Goal: Task Accomplishment & Management: Use online tool/utility

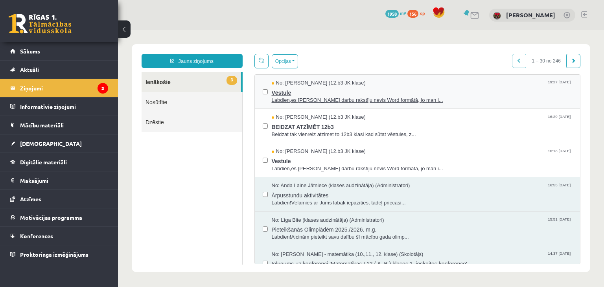
click at [302, 99] on span "Labdien,es Pārbaudes darbu rakstīju nevis Word formātā, jo man i..." at bounding box center [422, 100] width 301 height 7
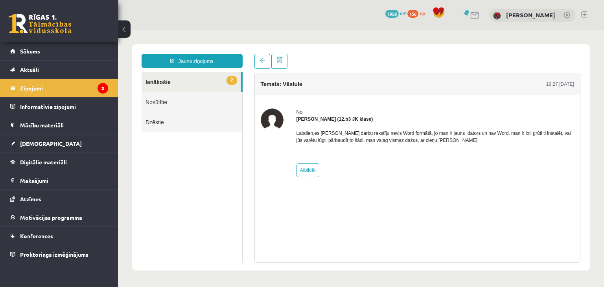
click at [155, 81] on link "2 Ienākošie" at bounding box center [191, 82] width 99 height 20
click at [55, 93] on legend "Ziņojumi 3" at bounding box center [64, 88] width 88 height 18
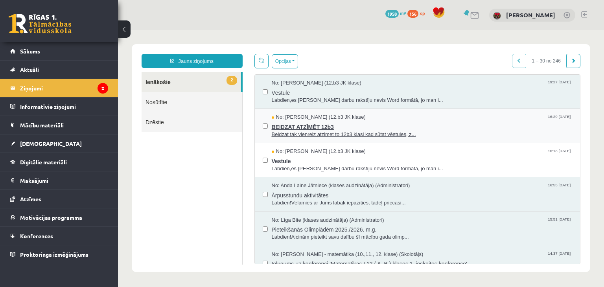
click at [326, 127] on span "BEIDZAT ATZĪMĒT 12b3" at bounding box center [422, 126] width 301 height 10
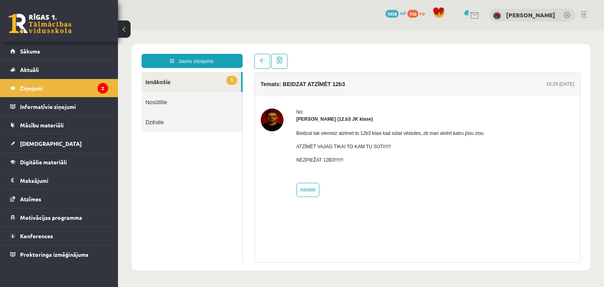
drag, startPoint x: 259, startPoint y: 112, endPoint x: 270, endPoint y: 117, distance: 12.3
click at [260, 112] on div "No: Artūrs Valgers (12.b3 JK klase) Beidzat tak vienreiz atzimet to 12b3 klasi …" at bounding box center [418, 153] width 326 height 88
click at [273, 118] on img at bounding box center [272, 120] width 23 height 23
click at [42, 89] on legend "Ziņojumi 2" at bounding box center [64, 88] width 88 height 18
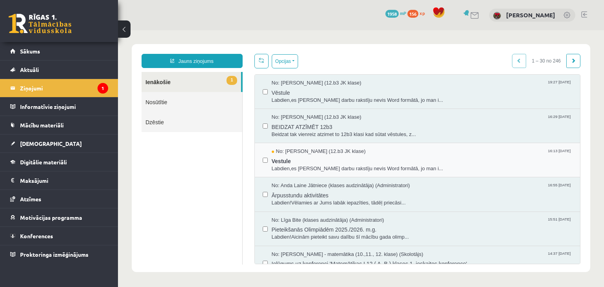
click at [283, 173] on div "No: Jekaterina Savostjanova (12.b3 JK klase) 16:13 11/09/2025 Vestule Labdien,e…" at bounding box center [418, 160] width 326 height 34
click at [283, 167] on span "Labdien,es Pārbaudes darbu rakstīju nevis Word formātā, jo man i..." at bounding box center [422, 168] width 301 height 7
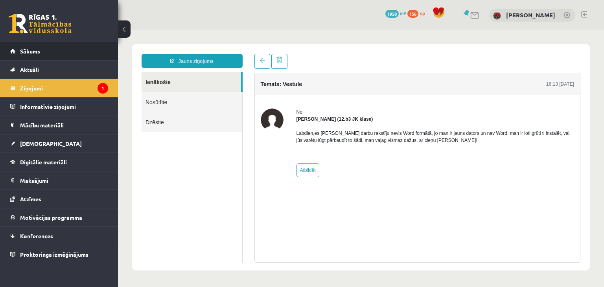
click at [29, 55] on link "Sākums" at bounding box center [59, 51] width 98 height 18
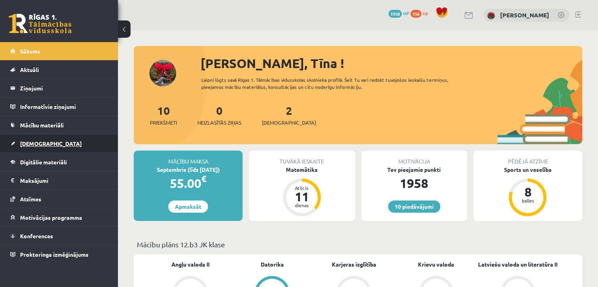
click at [41, 144] on span "[DEMOGRAPHIC_DATA]" at bounding box center [51, 143] width 62 height 7
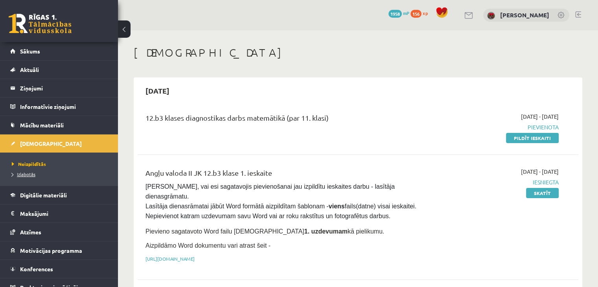
click at [29, 171] on span "Izlabotās" at bounding box center [24, 174] width 24 height 6
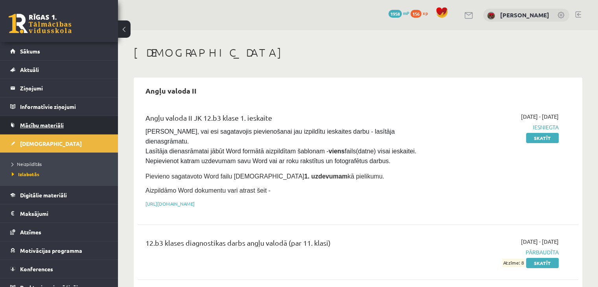
click at [25, 125] on span "Mācību materiāli" at bounding box center [42, 124] width 44 height 7
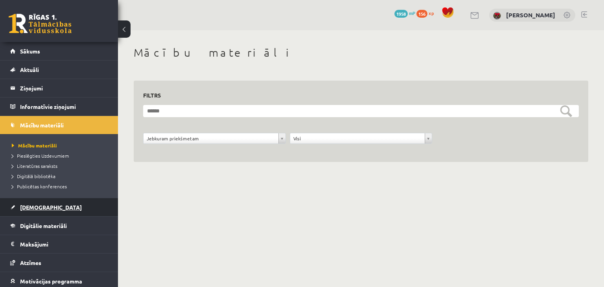
click at [35, 211] on link "[DEMOGRAPHIC_DATA]" at bounding box center [59, 207] width 98 height 18
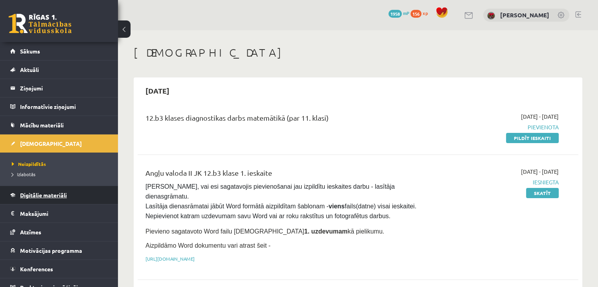
click at [37, 195] on span "Digitālie materiāli" at bounding box center [43, 194] width 47 height 7
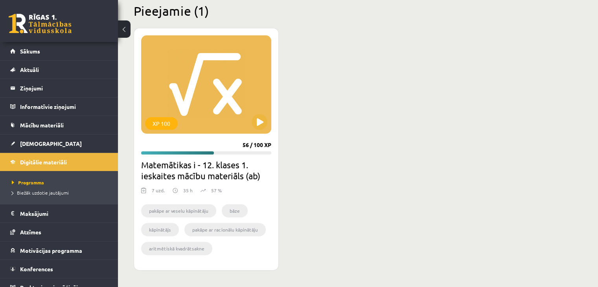
scroll to position [197, 0]
click at [256, 125] on button at bounding box center [260, 122] width 16 height 16
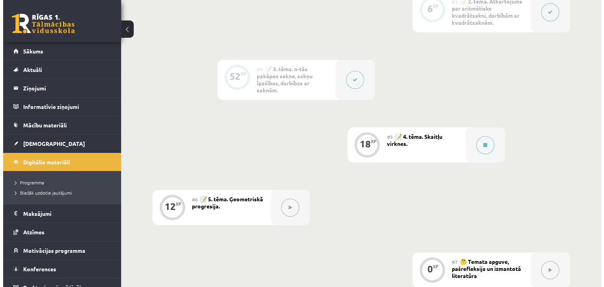
scroll to position [393, 0]
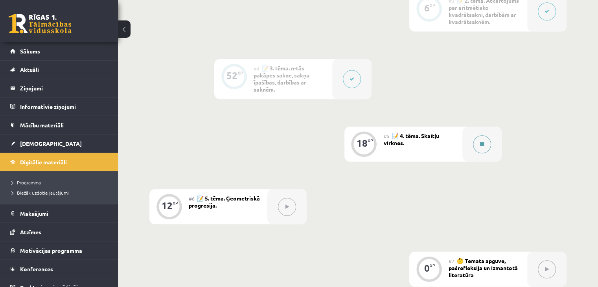
click at [483, 142] on icon at bounding box center [482, 144] width 4 height 5
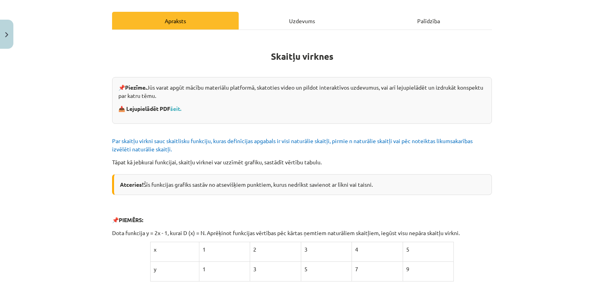
scroll to position [118, 0]
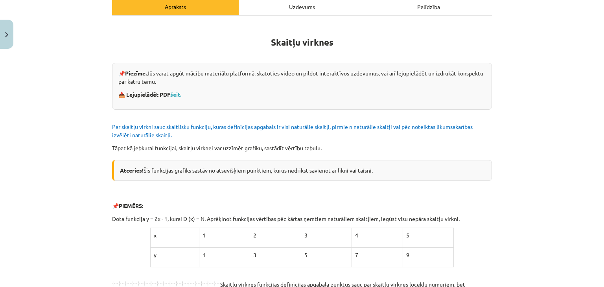
click at [173, 90] on p "📥 Lejupielādēt PDF šeit." at bounding box center [301, 94] width 367 height 8
click at [179, 94] on link "šeit." at bounding box center [175, 94] width 11 height 7
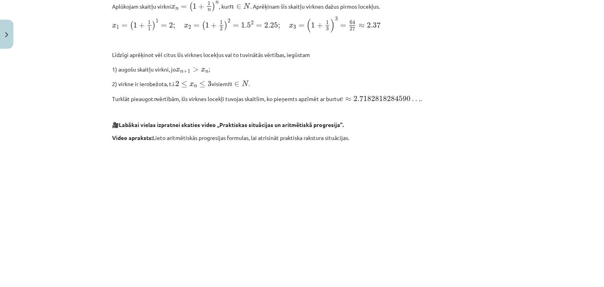
scroll to position [657, 0]
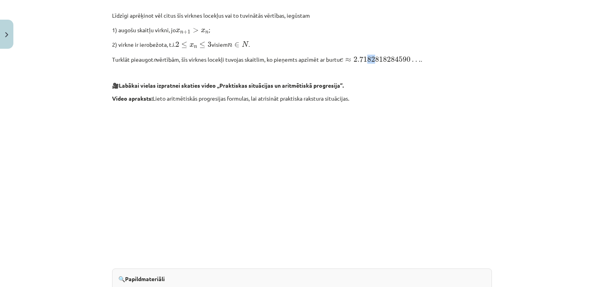
drag, startPoint x: 370, startPoint y: 57, endPoint x: 378, endPoint y: 57, distance: 8.3
click at [378, 57] on span "2.7182818284590" at bounding box center [381, 59] width 57 height 6
drag, startPoint x: 383, startPoint y: 58, endPoint x: 391, endPoint y: 59, distance: 8.3
click at [391, 59] on span "2.7182818284590" at bounding box center [381, 59] width 57 height 6
drag, startPoint x: 399, startPoint y: 59, endPoint x: 411, endPoint y: 64, distance: 12.9
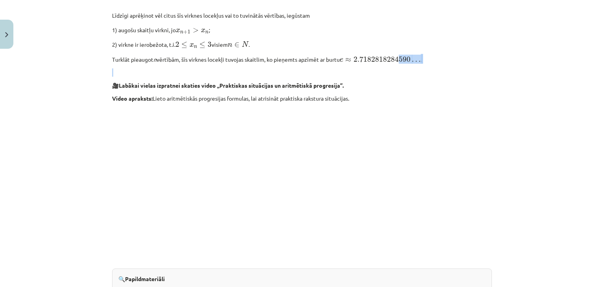
drag, startPoint x: 199, startPoint y: 83, endPoint x: 202, endPoint y: 92, distance: 8.7
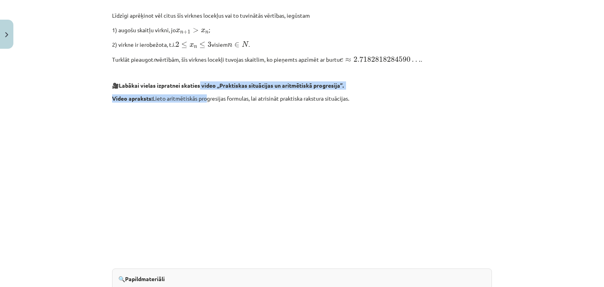
click at [376, 85] on p "🎥 Labākai vielas izpratnei skaties video „Praktiskas situācijas un aritmētiskā …" at bounding box center [302, 85] width 380 height 8
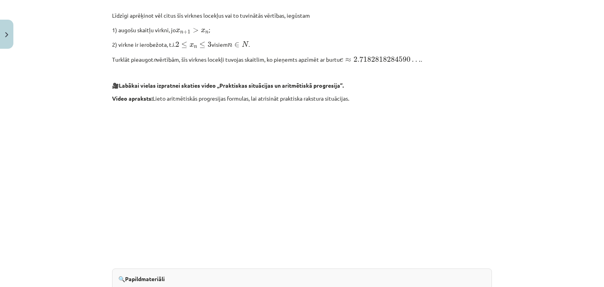
click at [300, 72] on p at bounding box center [302, 72] width 380 height 8
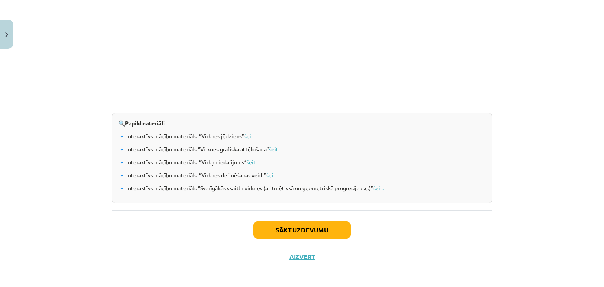
scroll to position [815, 0]
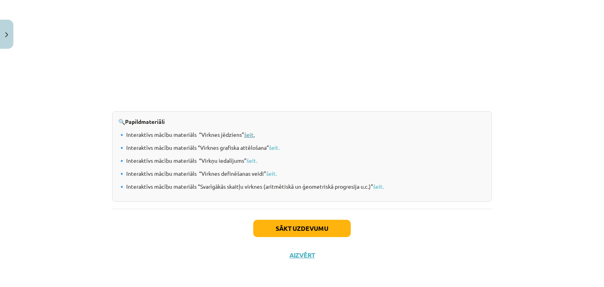
click at [252, 134] on link "šeit." at bounding box center [249, 134] width 11 height 7
click at [274, 144] on link "šeit." at bounding box center [274, 147] width 11 height 7
click at [252, 161] on link "šeit." at bounding box center [251, 160] width 11 height 7
click at [270, 175] on link "šeit." at bounding box center [271, 173] width 11 height 7
click at [377, 186] on link "šeit." at bounding box center [378, 186] width 11 height 7
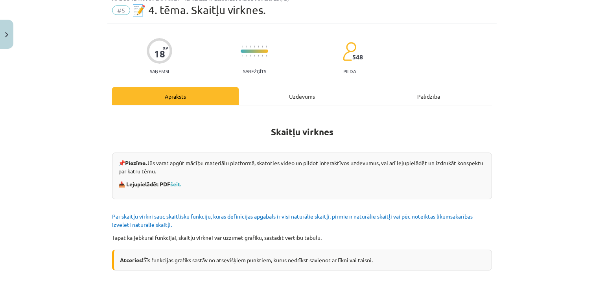
scroll to position [146, 0]
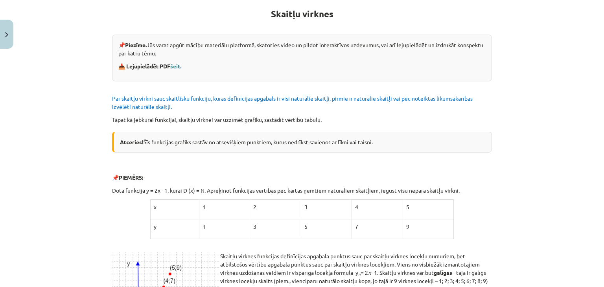
click at [177, 66] on link "šeit." at bounding box center [175, 66] width 11 height 7
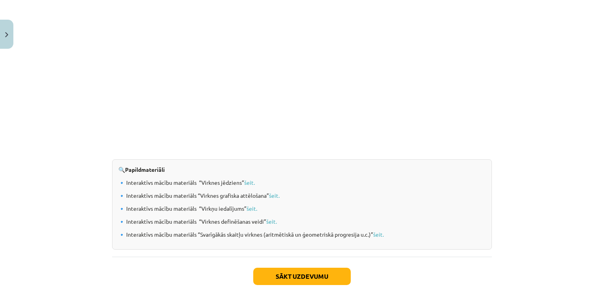
scroll to position [697, 0]
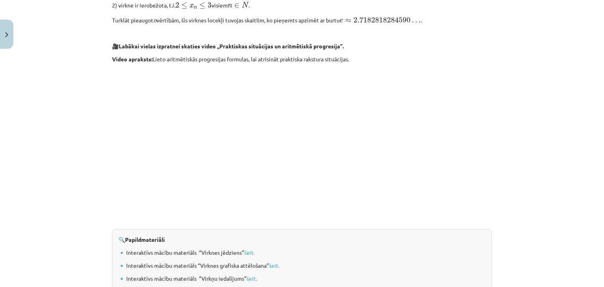
click at [442, 118] on p at bounding box center [302, 139] width 380 height 143
click at [522, 169] on div "Mācību tēma: Matemātikas i - 12. klases 1. ieskaites mācību materiāls (ab) #5 📝…" at bounding box center [302, 143] width 604 height 287
click at [507, 153] on div "Mācību tēma: Matemātikas i - 12. klases 1. ieskaites mācību materiāls (ab) #5 📝…" at bounding box center [302, 143] width 604 height 287
click at [475, 160] on p at bounding box center [302, 139] width 380 height 143
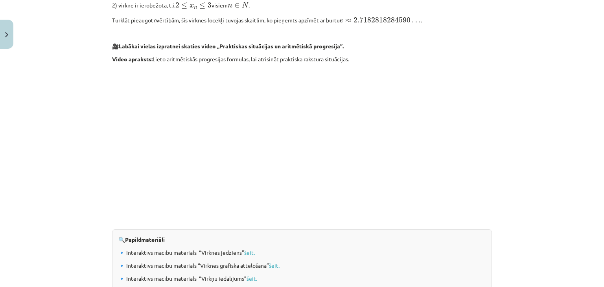
click at [456, 172] on p at bounding box center [302, 139] width 380 height 143
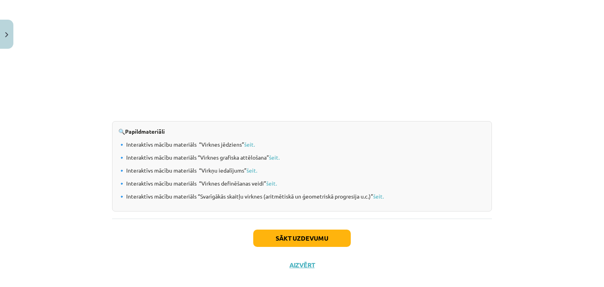
scroll to position [815, 0]
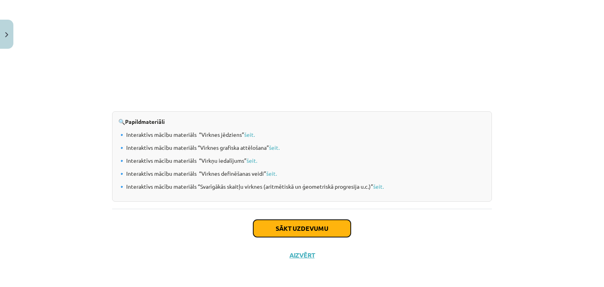
click at [322, 233] on button "Sākt uzdevumu" at bounding box center [301, 228] width 97 height 17
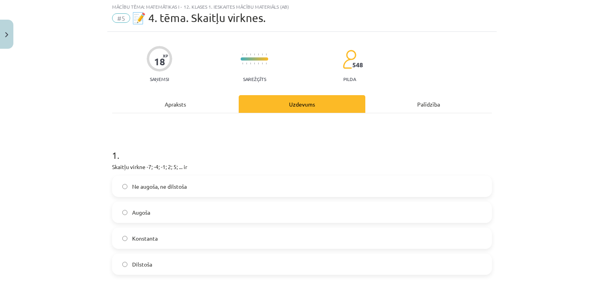
scroll to position [20, 0]
click at [203, 217] on label "Augoša" at bounding box center [302, 213] width 378 height 20
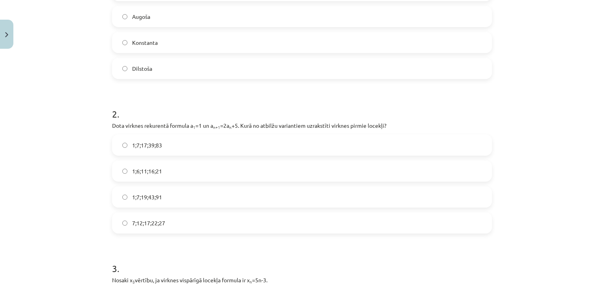
scroll to position [256, 0]
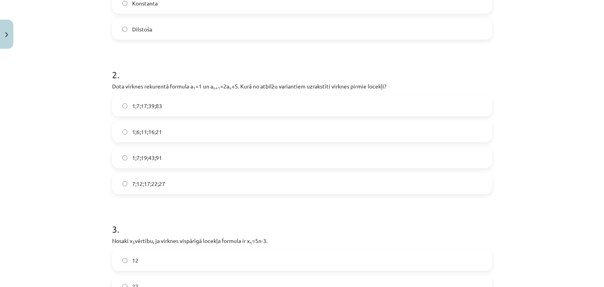
click at [199, 158] on label "1;7;19;43;91" at bounding box center [302, 158] width 378 height 20
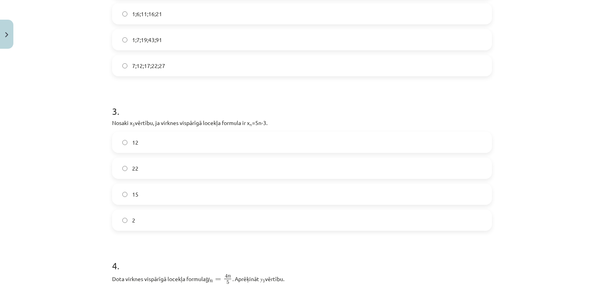
scroll to position [413, 0]
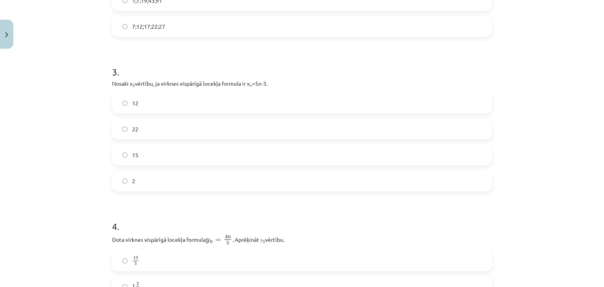
drag, startPoint x: 188, startPoint y: 93, endPoint x: 191, endPoint y: 97, distance: 5.6
click at [188, 93] on label "12" at bounding box center [302, 103] width 378 height 20
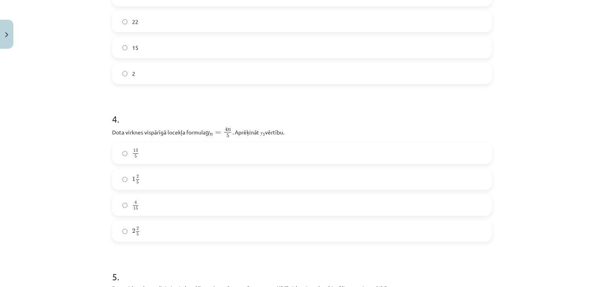
scroll to position [570, 0]
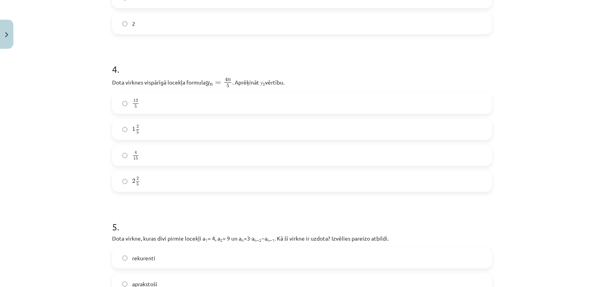
click at [185, 178] on label "2 2 5 2 2 5" at bounding box center [302, 181] width 378 height 20
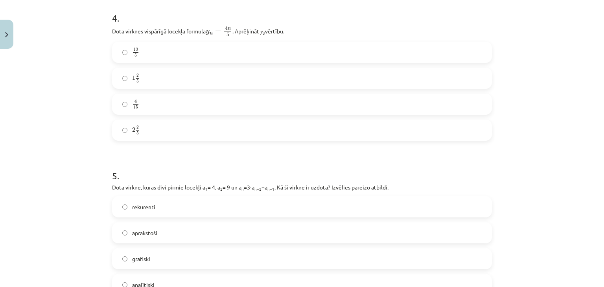
scroll to position [727, 0]
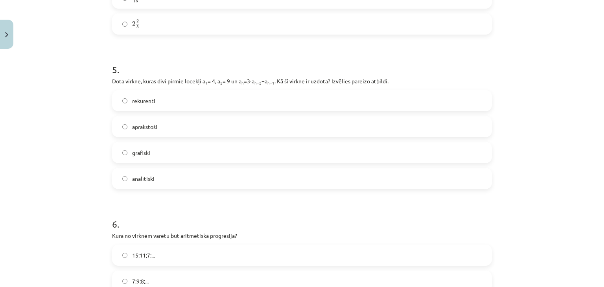
click at [217, 99] on label "rekurenti" at bounding box center [302, 101] width 378 height 20
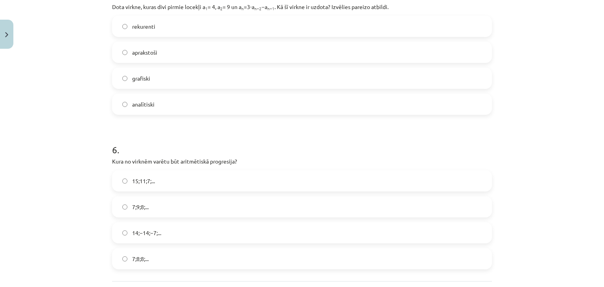
scroll to position [875, 0]
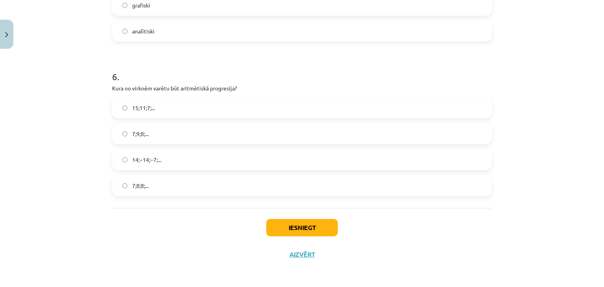
click at [138, 111] on span "15;11;7;..." at bounding box center [143, 108] width 23 height 8
click at [292, 226] on button "Iesniegt" at bounding box center [302, 227] width 72 height 17
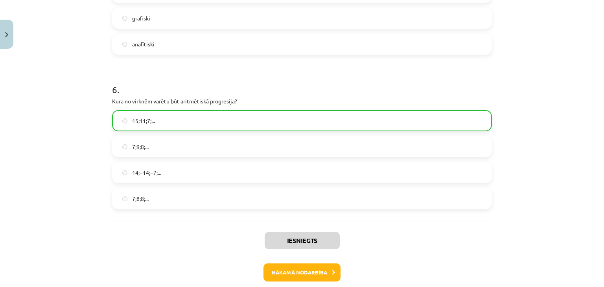
scroll to position [899, 0]
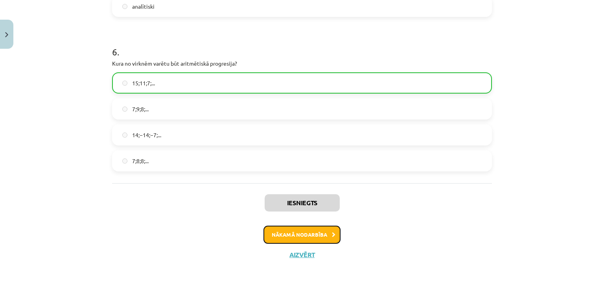
click at [332, 234] on icon at bounding box center [334, 234] width 4 height 5
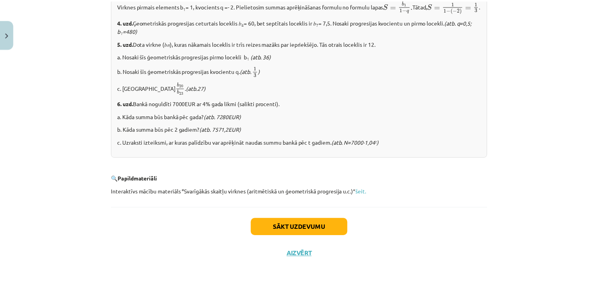
scroll to position [987, 0]
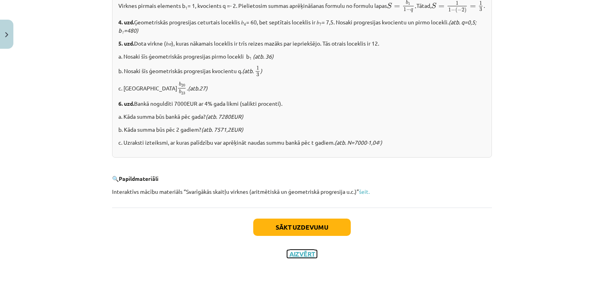
click at [299, 254] on button "Aizvērt" at bounding box center [302, 254] width 30 height 8
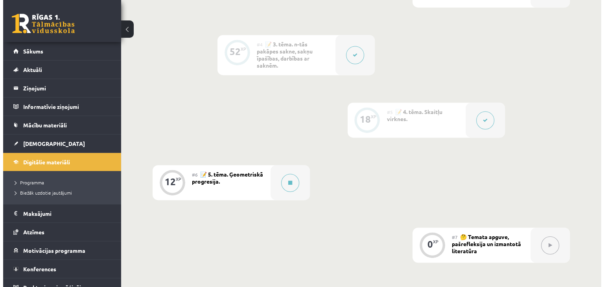
scroll to position [418, 0]
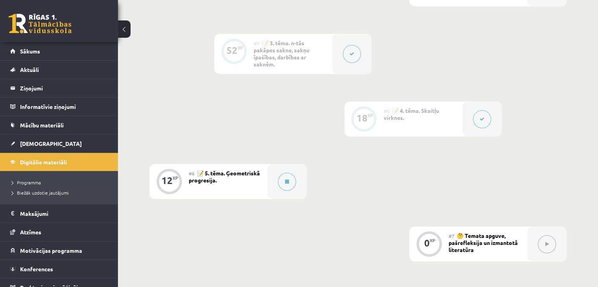
click at [346, 53] on button at bounding box center [352, 54] width 18 height 18
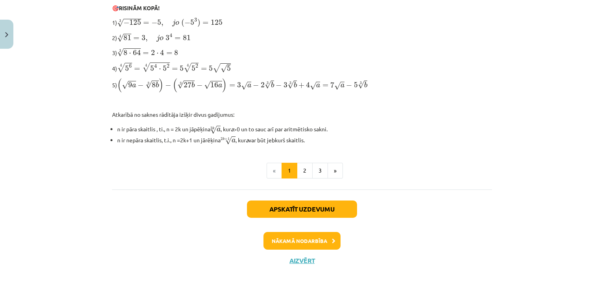
scroll to position [276, 0]
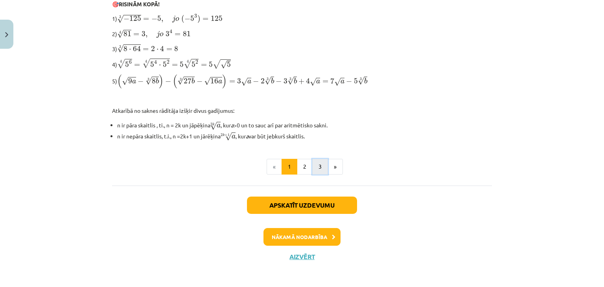
click at [313, 167] on button "3" at bounding box center [320, 167] width 16 height 16
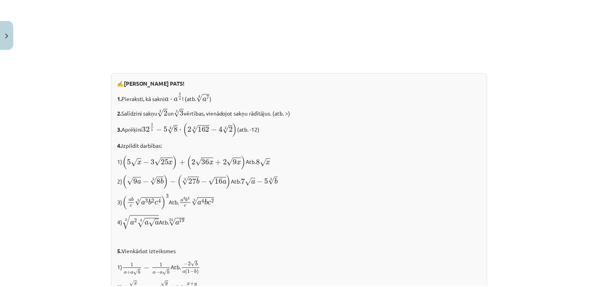
scroll to position [1451, 0]
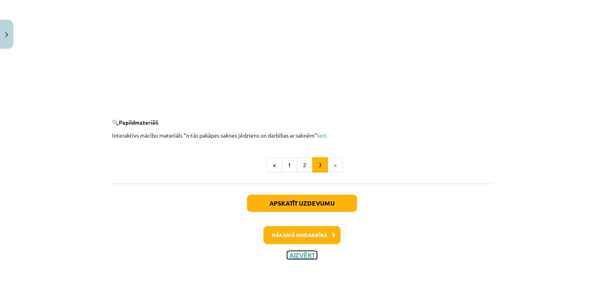
click at [295, 254] on button "Aizvērt" at bounding box center [302, 255] width 30 height 8
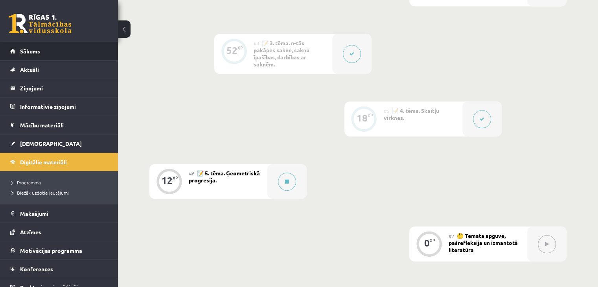
click at [33, 49] on span "Sākums" at bounding box center [30, 51] width 20 height 7
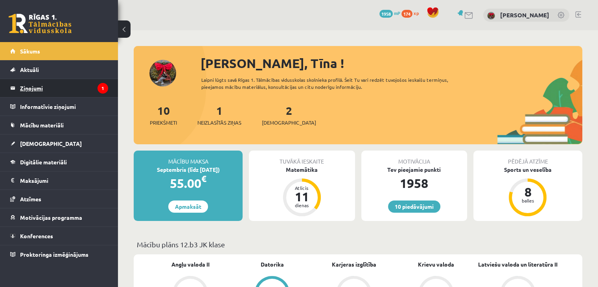
click at [36, 85] on legend "Ziņojumi 1" at bounding box center [64, 88] width 88 height 18
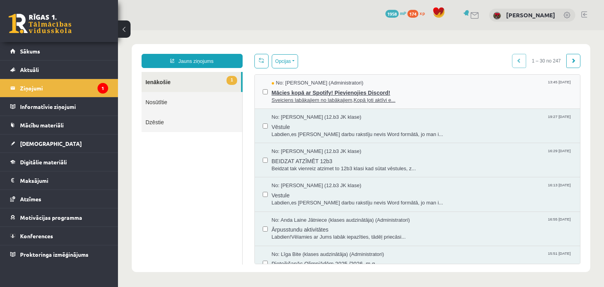
click at [297, 97] on span "Sveiciens labākajiem no labākajiem,Kopā ļoti aktīvi e..." at bounding box center [422, 100] width 301 height 7
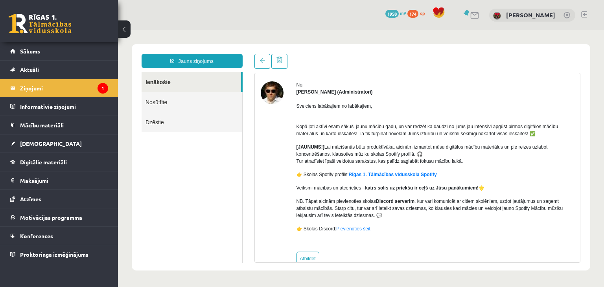
scroll to position [39, 0]
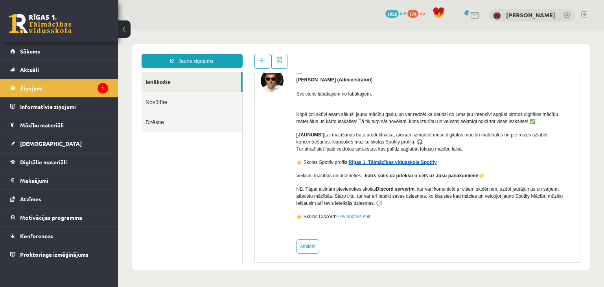
click at [378, 160] on link "Rīgas 1. Tālmācības vidusskola Spotify" at bounding box center [393, 163] width 88 height 6
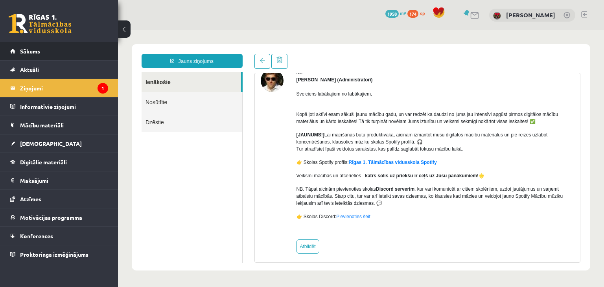
click at [50, 53] on link "Sākums" at bounding box center [59, 51] width 98 height 18
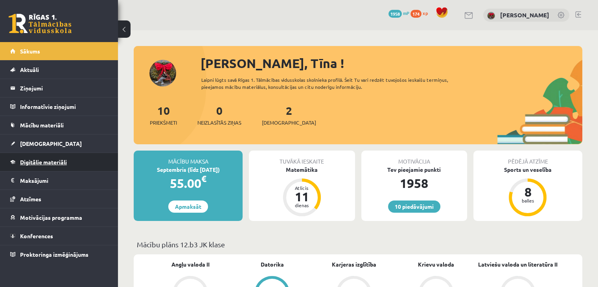
click at [41, 164] on span "Digitālie materiāli" at bounding box center [43, 161] width 47 height 7
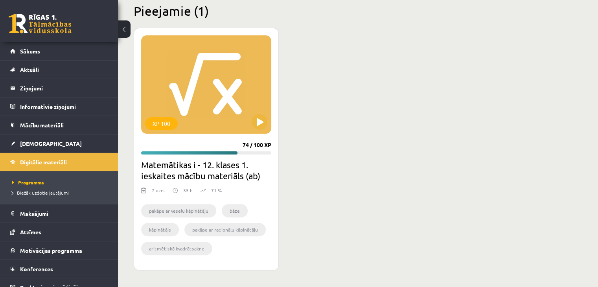
scroll to position [197, 0]
click at [257, 123] on button at bounding box center [260, 122] width 16 height 16
click at [267, 126] on div "XP 100" at bounding box center [206, 84] width 130 height 98
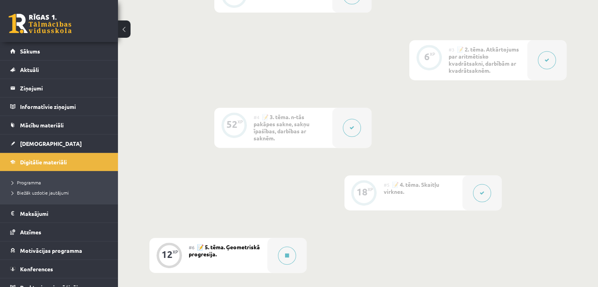
scroll to position [432, 0]
